Goal: Task Accomplishment & Management: Manage account settings

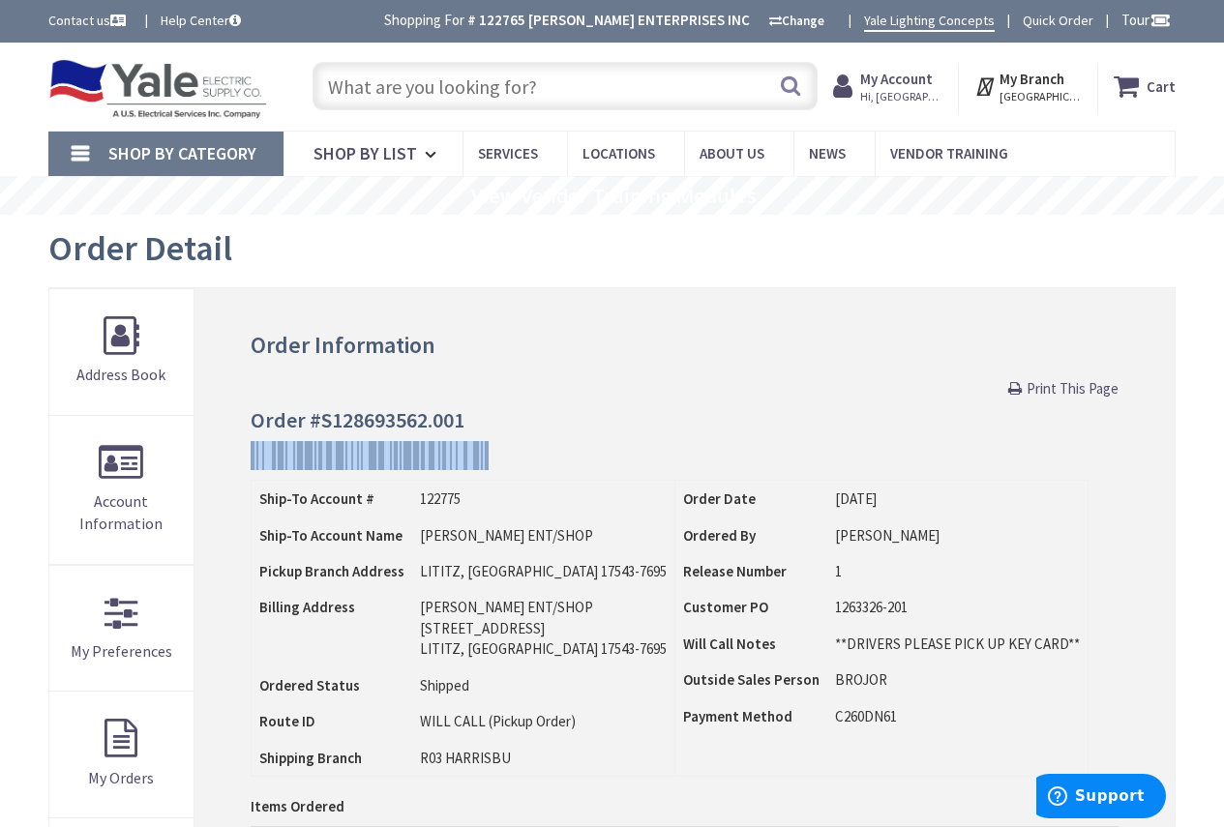
click at [899, 77] on strong "My Account" at bounding box center [896, 79] width 73 height 18
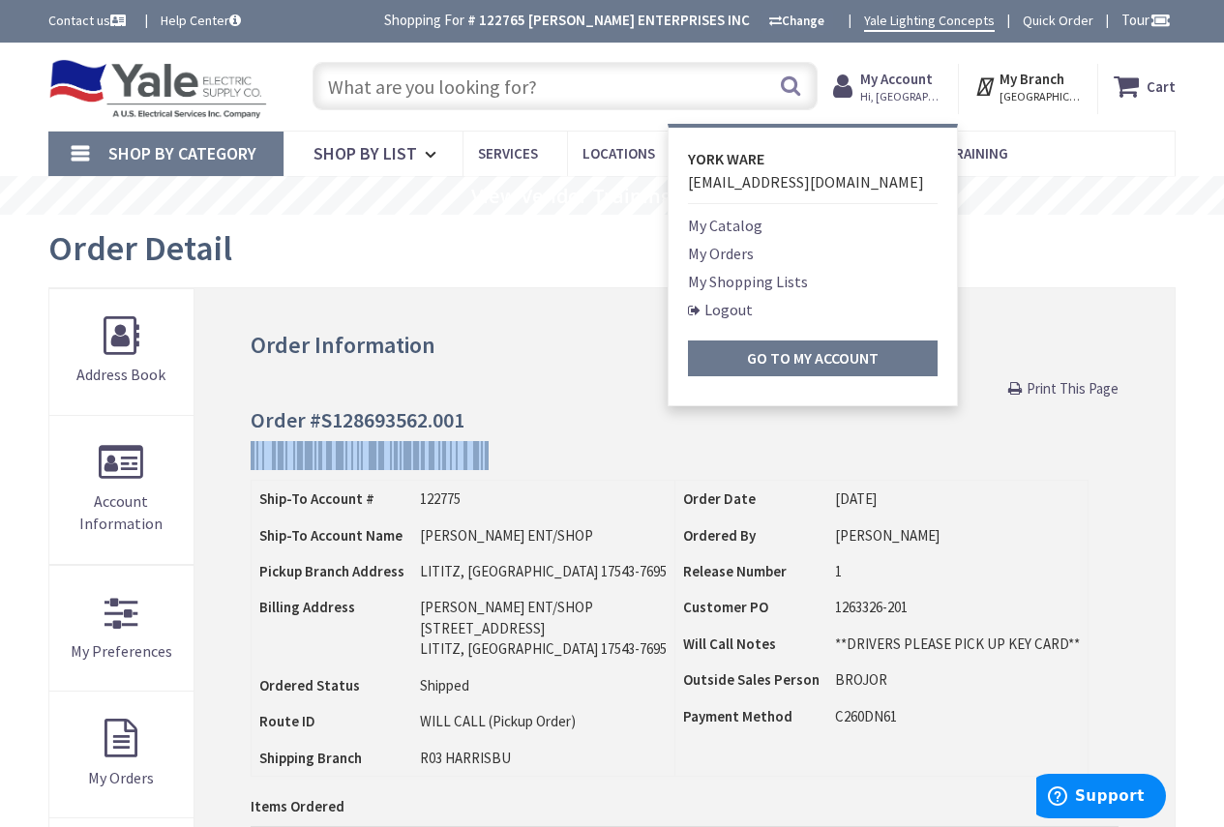
click at [742, 318] on link "Logout" at bounding box center [720, 309] width 65 height 23
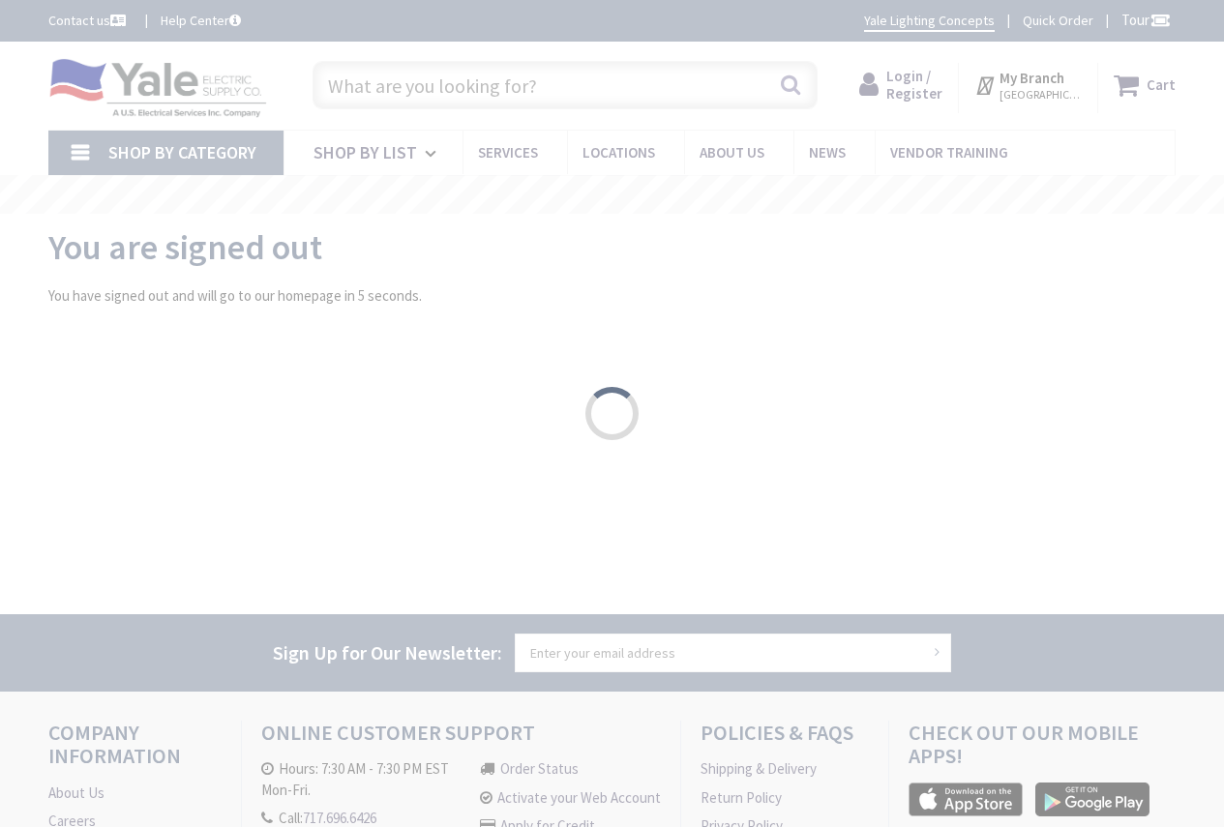
type input "[GEOGRAPHIC_DATA], [GEOGRAPHIC_DATA]"
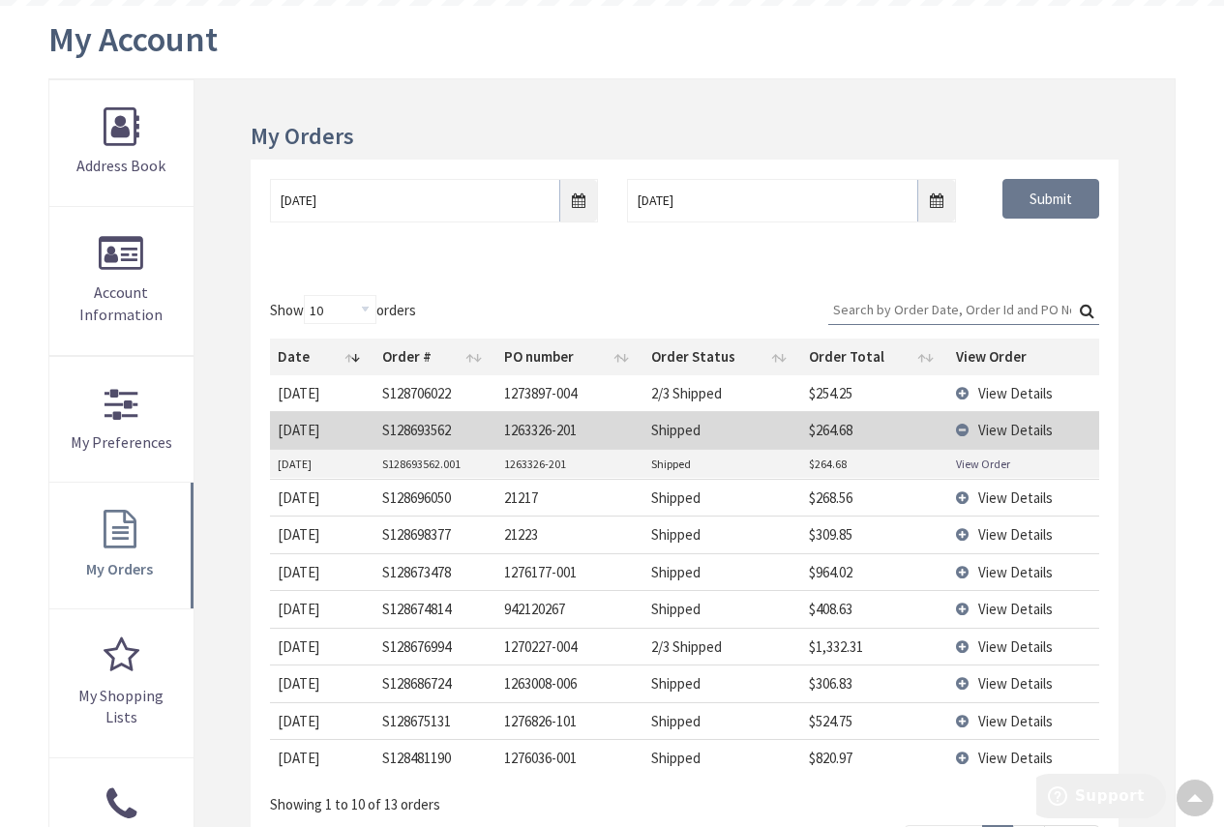
scroll to position [209, 0]
